Goal: Find specific page/section: Locate a particular part of the current website

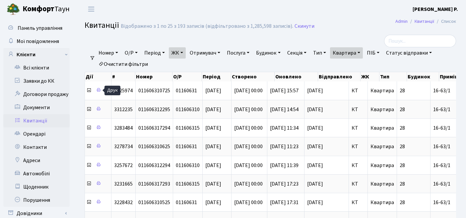
select select "271"
select select "25"
click at [176, 55] on link "ЖК" at bounding box center [177, 52] width 17 height 11
click at [126, 61] on link "Очистити фільтри" at bounding box center [123, 64] width 55 height 11
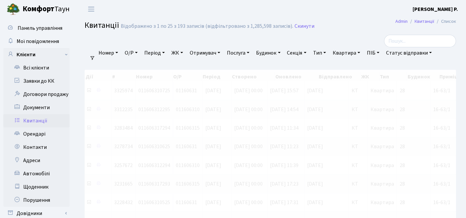
click at [184, 51] on link "ЖК" at bounding box center [177, 52] width 17 height 11
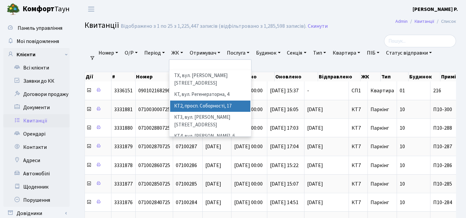
click at [184, 101] on li "КТ2, просп. Соборності, 17" at bounding box center [210, 107] width 81 height 12
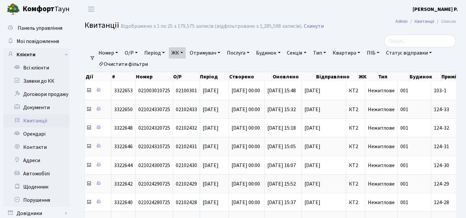
click at [357, 53] on link "Квартира" at bounding box center [346, 52] width 33 height 11
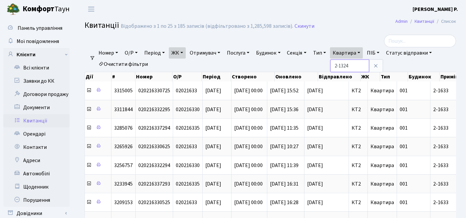
type input "2-1324"
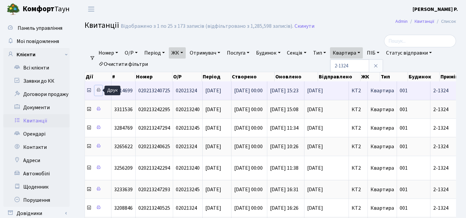
click at [98, 91] on icon at bounding box center [98, 90] width 5 height 5
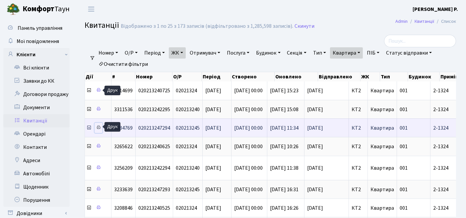
click at [98, 128] on icon at bounding box center [98, 127] width 5 height 5
